Goal: Obtain resource: Download file/media

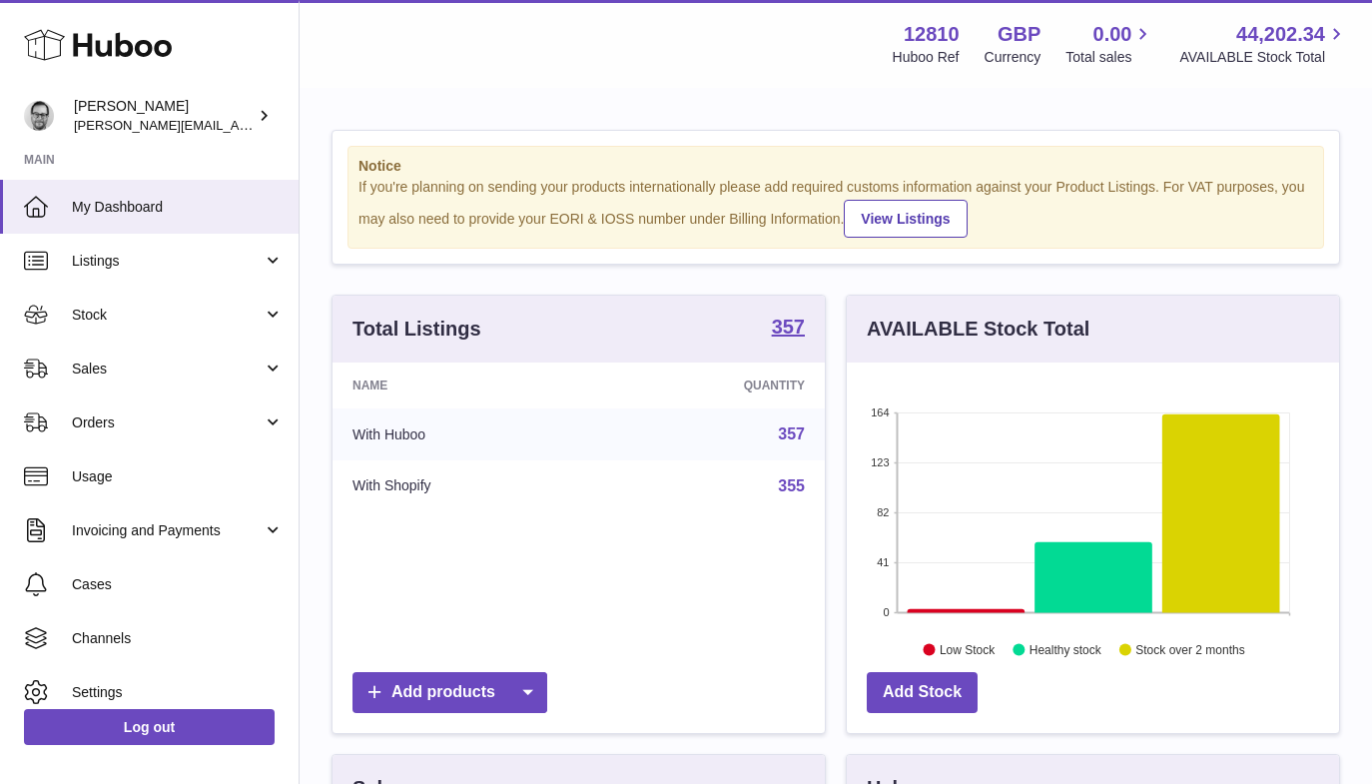
scroll to position [311, 492]
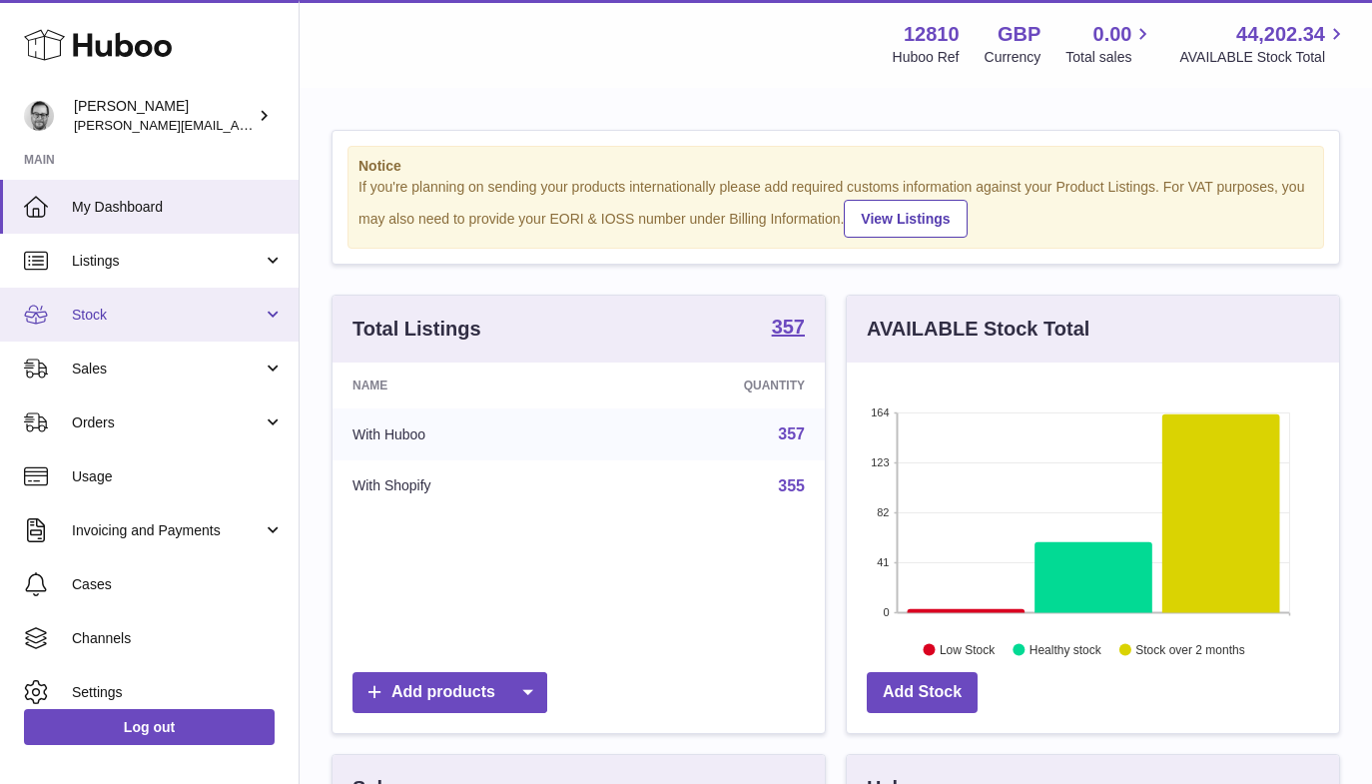
click at [109, 322] on span "Stock" at bounding box center [167, 314] width 191 height 19
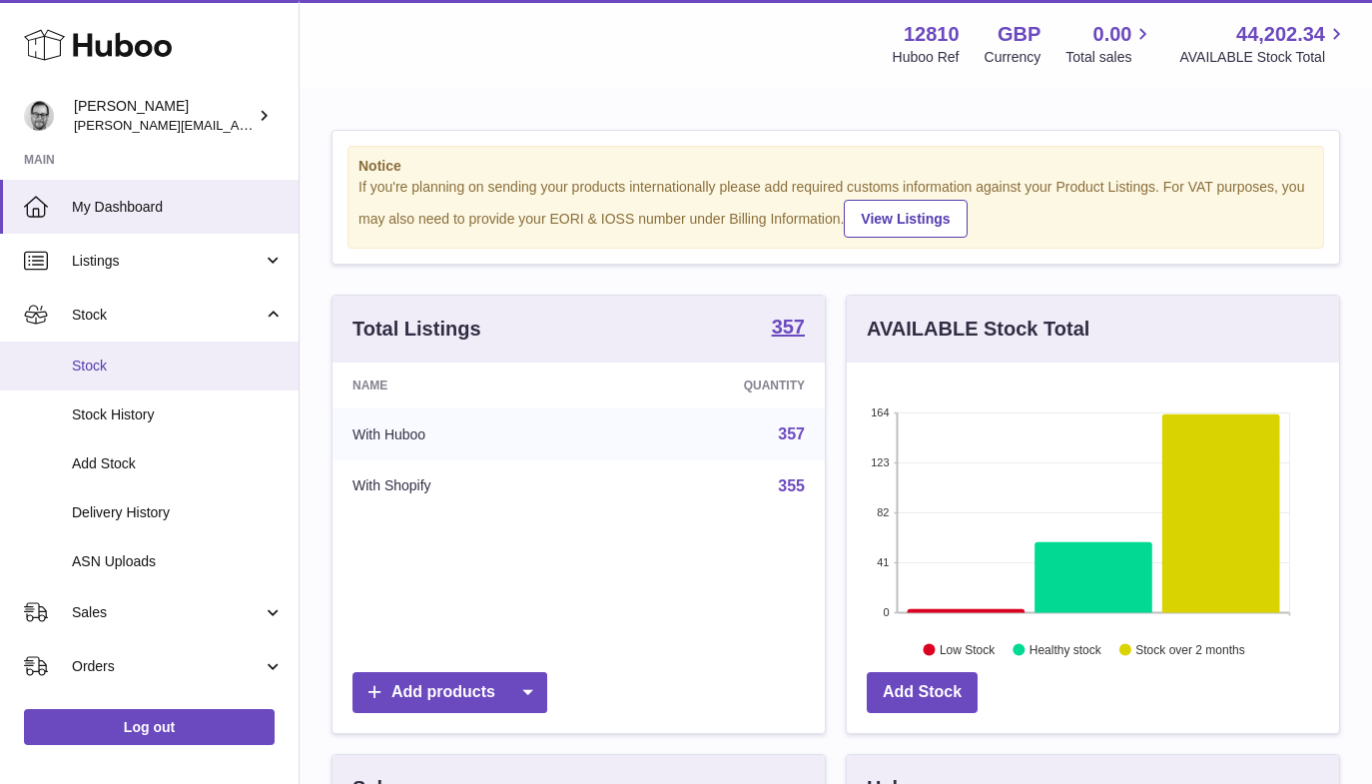
click at [110, 361] on span "Stock" at bounding box center [178, 365] width 212 height 19
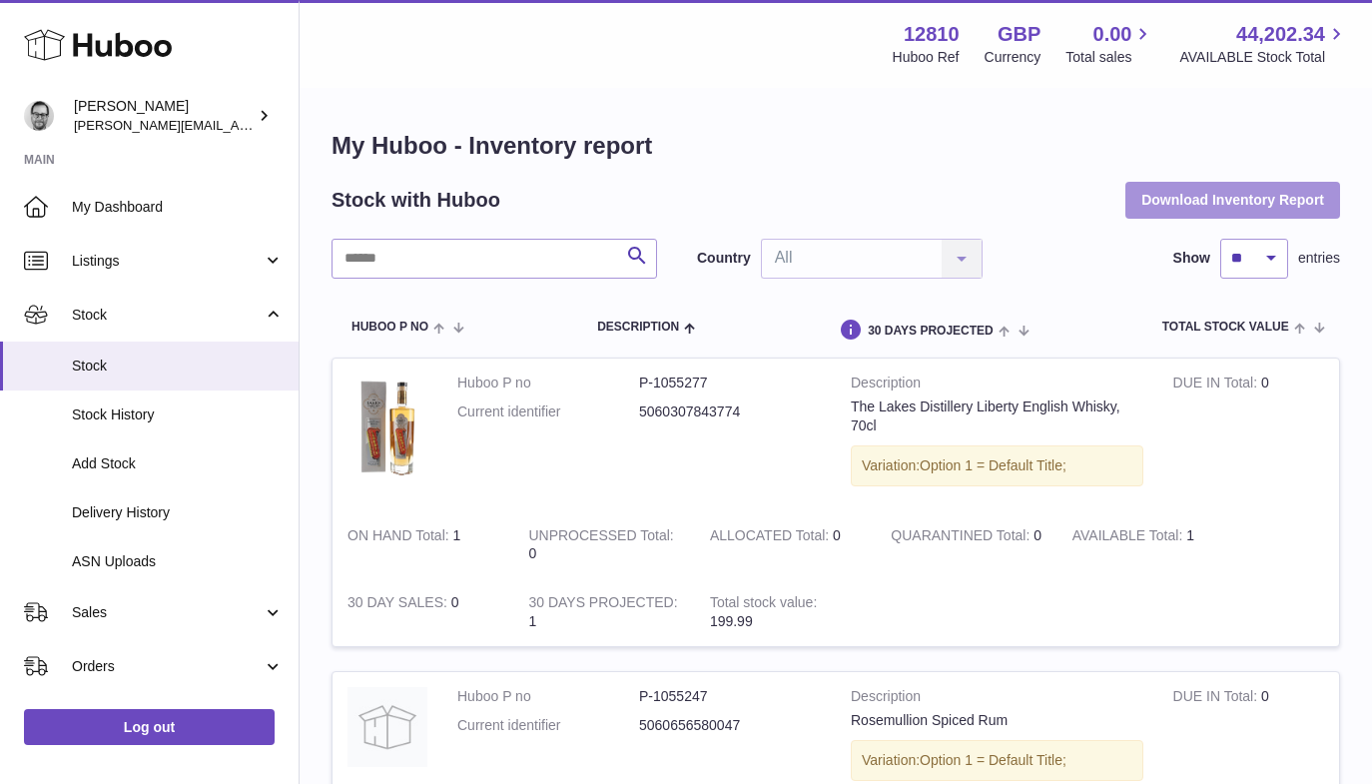
click at [1242, 200] on button "Download Inventory Report" at bounding box center [1232, 200] width 215 height 36
